Goal: Task Accomplishment & Management: Manage account settings

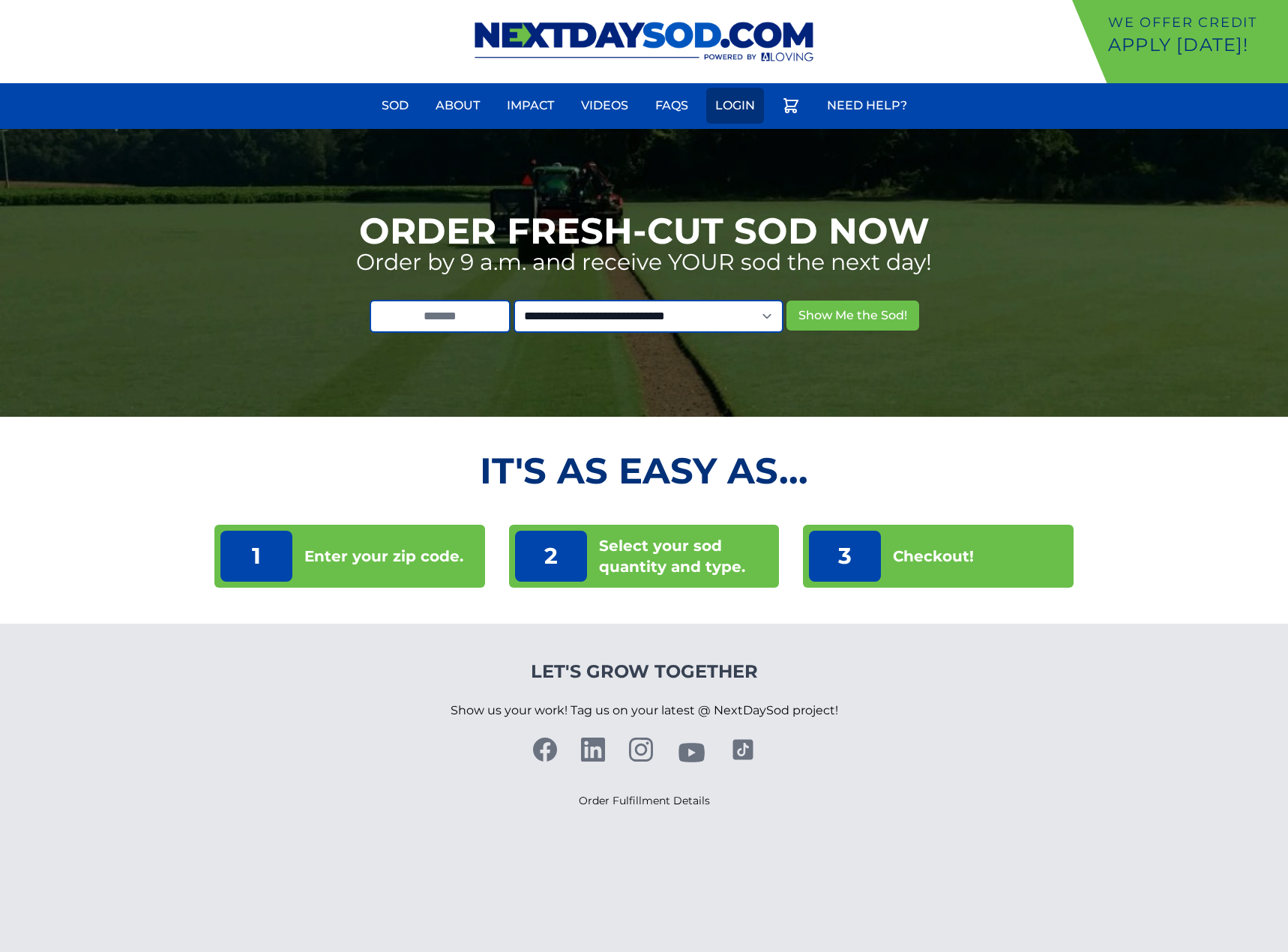
click at [738, 105] on link "Login" at bounding box center [735, 106] width 58 height 36
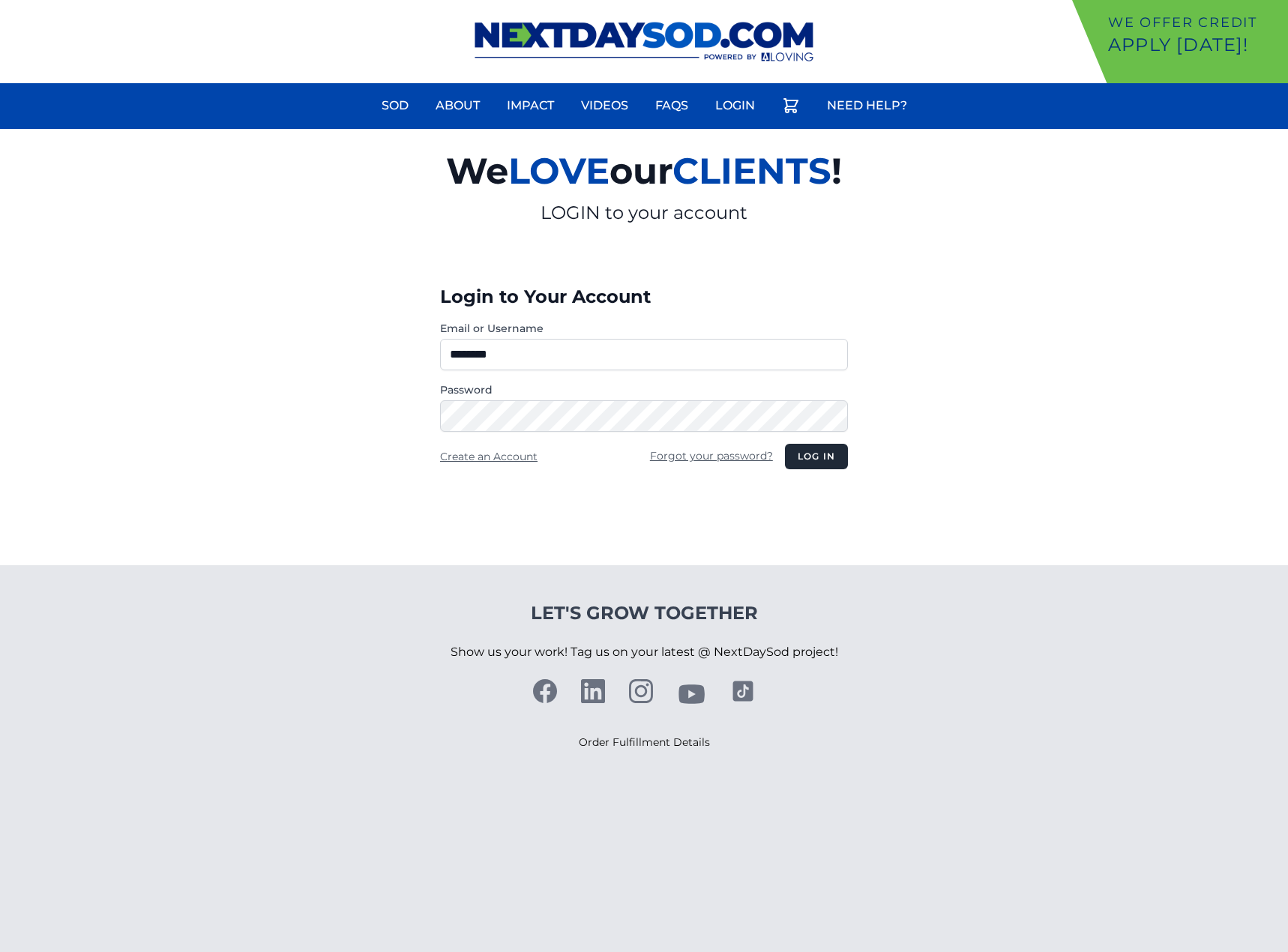
type input "**********"
click at [785, 444] on button "Log in" at bounding box center [816, 456] width 63 height 26
